Goal: Task Accomplishment & Management: Manage account settings

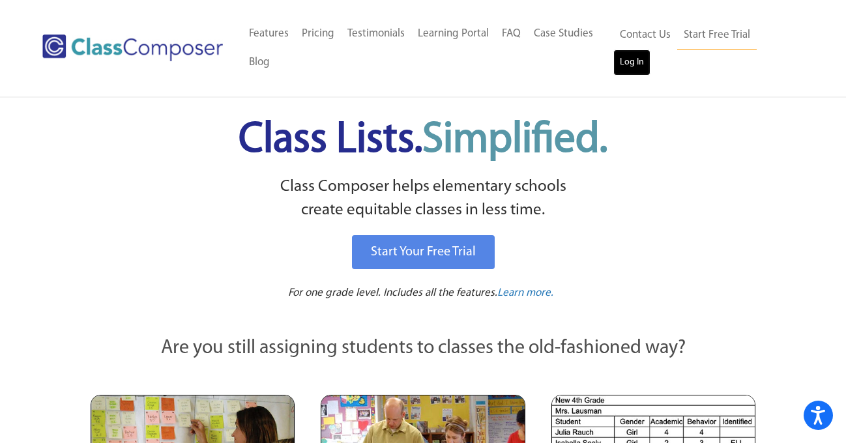
click at [638, 61] on link "Log In" at bounding box center [632, 63] width 37 height 26
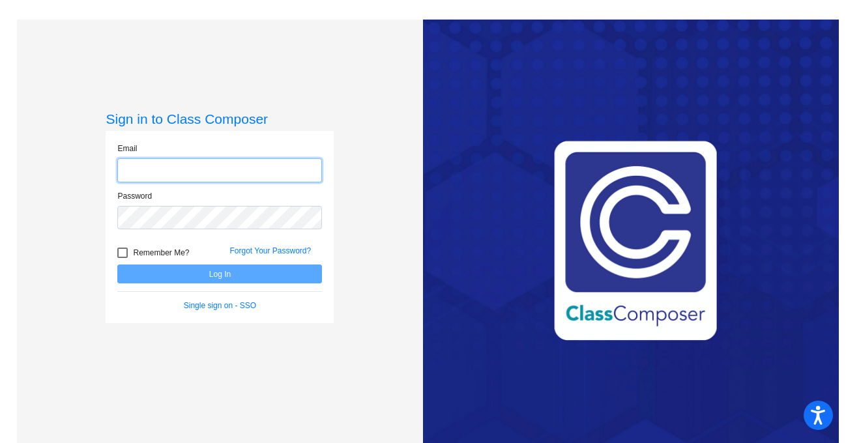
click at [162, 175] on input "email" at bounding box center [219, 170] width 205 height 24
type input "[PERSON_NAME][EMAIL_ADDRESS][DOMAIN_NAME]"
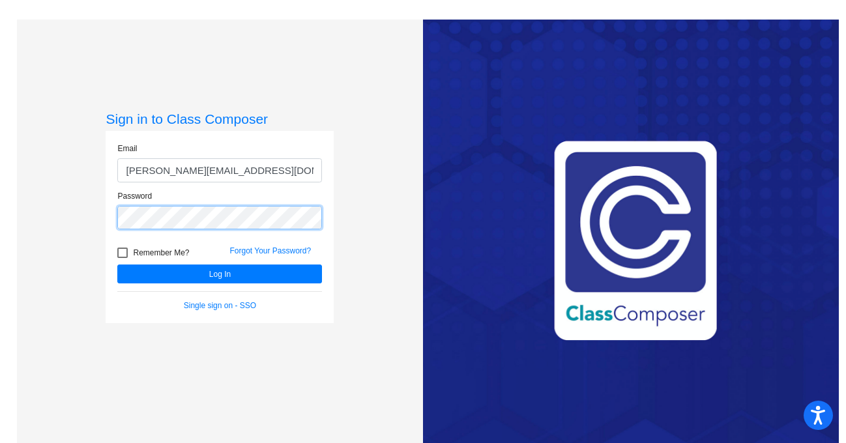
click at [117, 265] on button "Log In" at bounding box center [219, 274] width 205 height 19
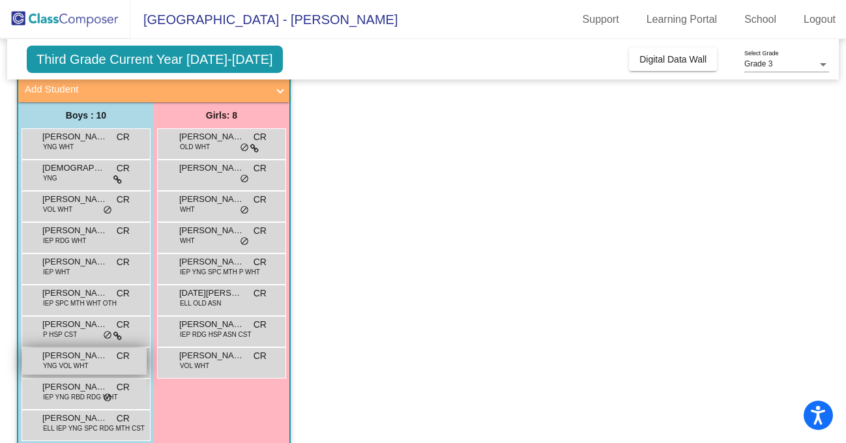
scroll to position [79, 0]
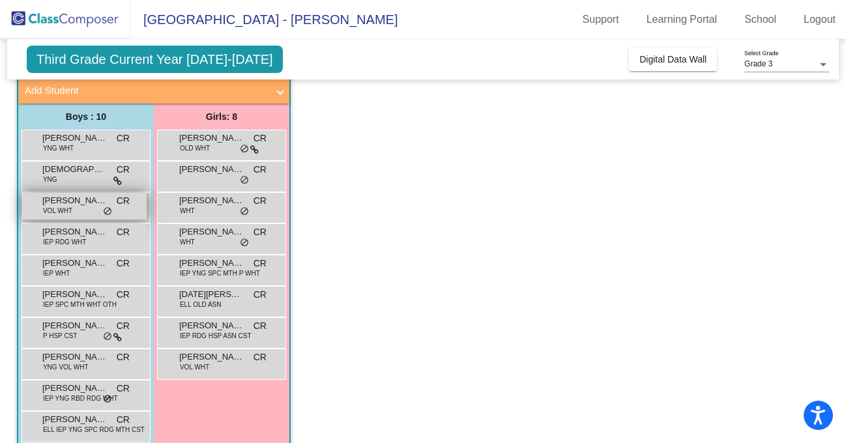
click at [80, 206] on span "[PERSON_NAME]" at bounding box center [74, 200] width 65 height 13
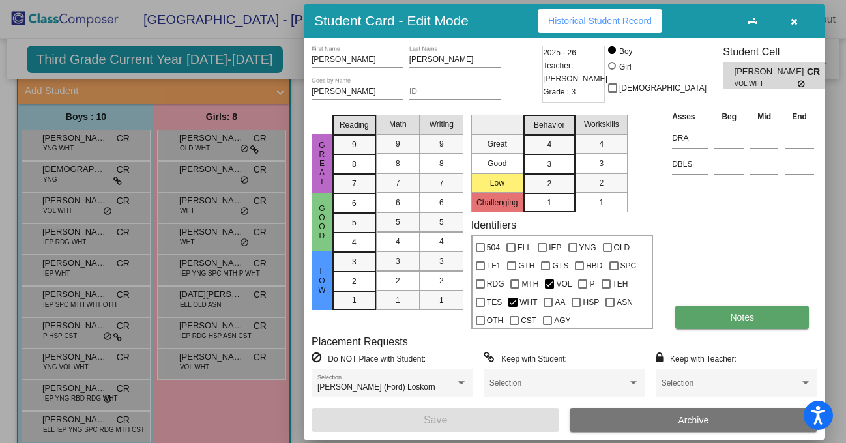
click at [757, 322] on button "Notes" at bounding box center [742, 317] width 134 height 23
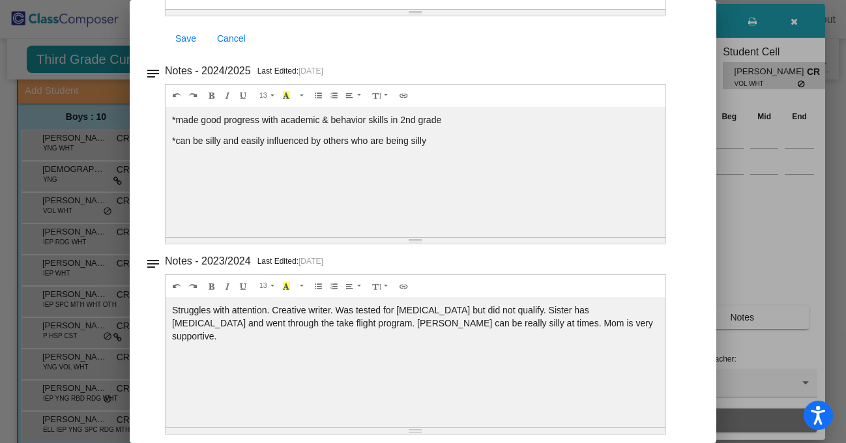
scroll to position [263, 0]
click at [42, 95] on div at bounding box center [423, 221] width 846 height 443
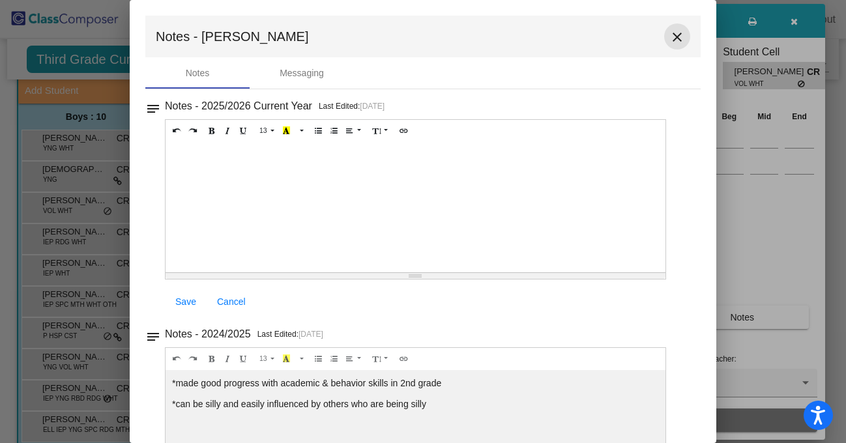
click at [673, 35] on mat-icon "close" at bounding box center [678, 37] width 16 height 16
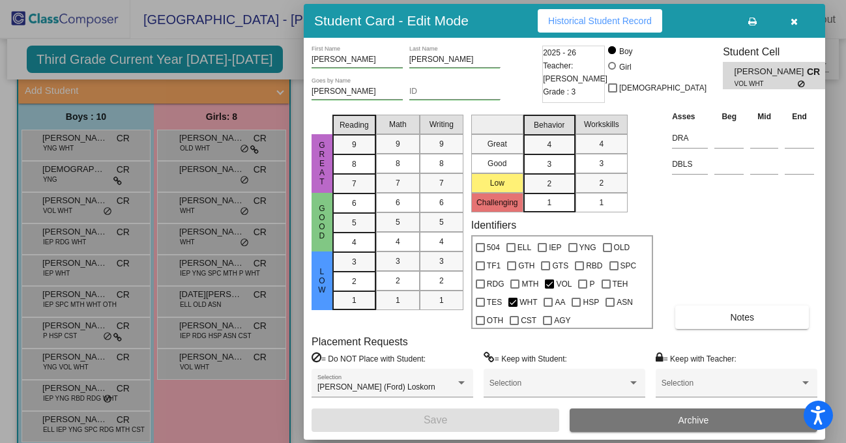
click at [110, 328] on div at bounding box center [423, 221] width 846 height 443
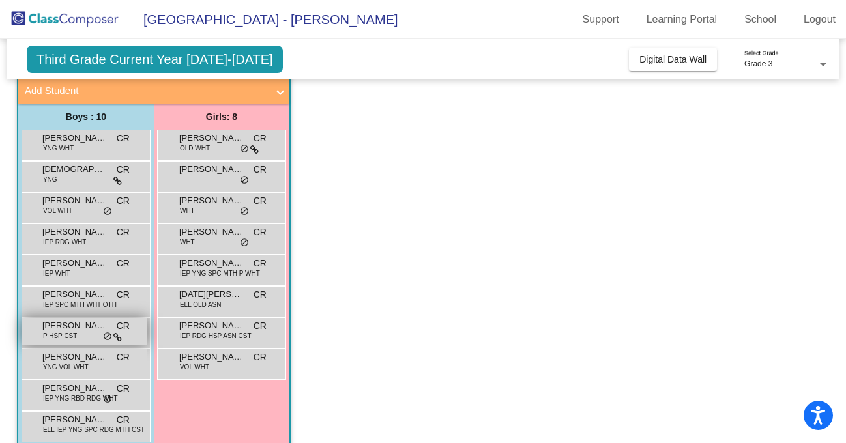
click at [78, 329] on span "[PERSON_NAME]" at bounding box center [74, 325] width 65 height 13
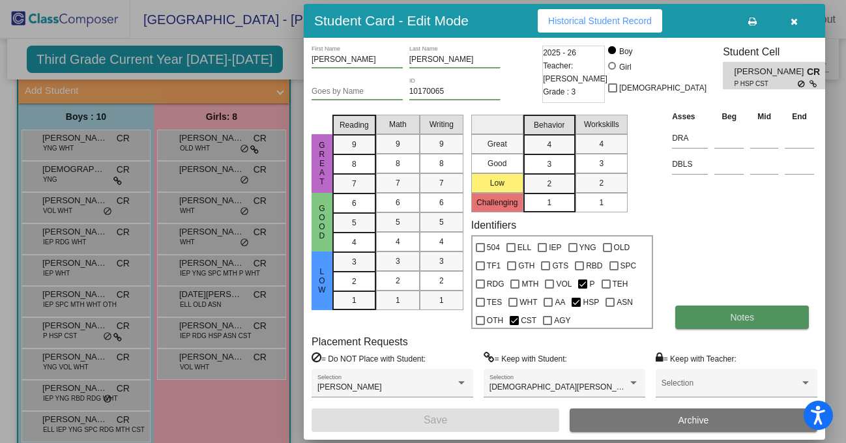
click at [759, 312] on button "Notes" at bounding box center [742, 317] width 134 height 23
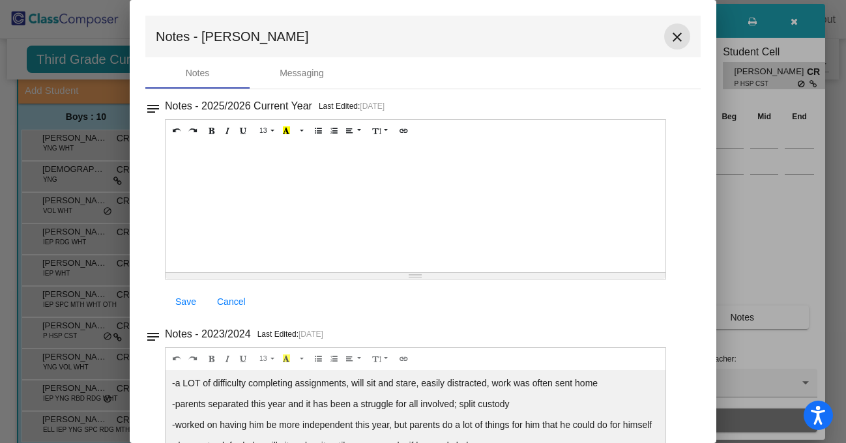
click at [678, 35] on mat-icon "close" at bounding box center [678, 37] width 16 height 16
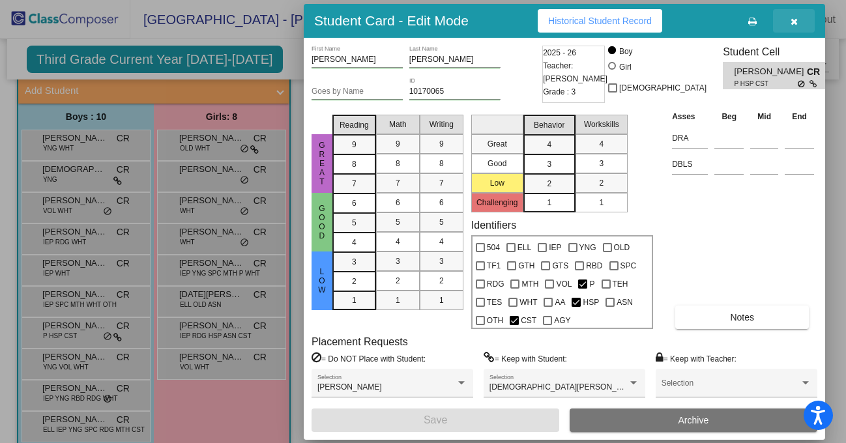
click at [797, 22] on button "button" at bounding box center [794, 20] width 42 height 23
